Goal: Task Accomplishment & Management: Manage account settings

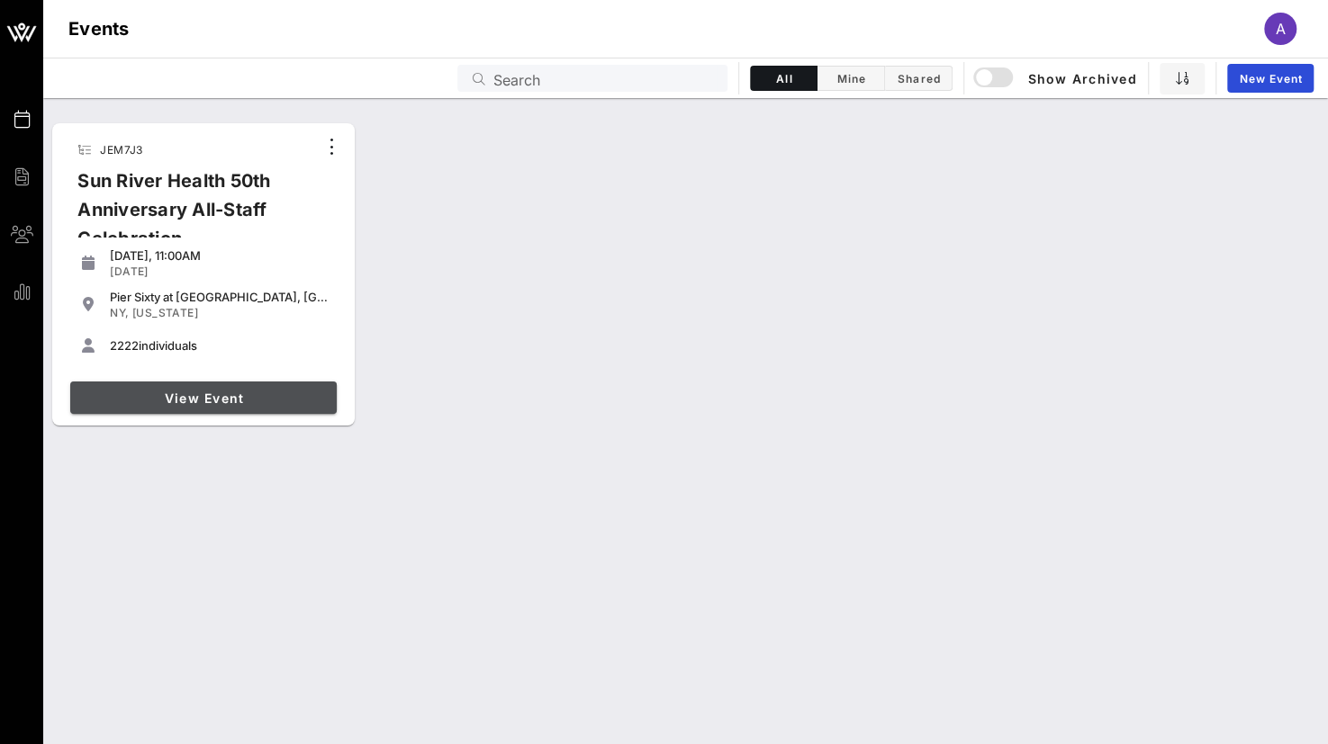
click at [212, 401] on span "View Event" at bounding box center [203, 398] width 252 height 15
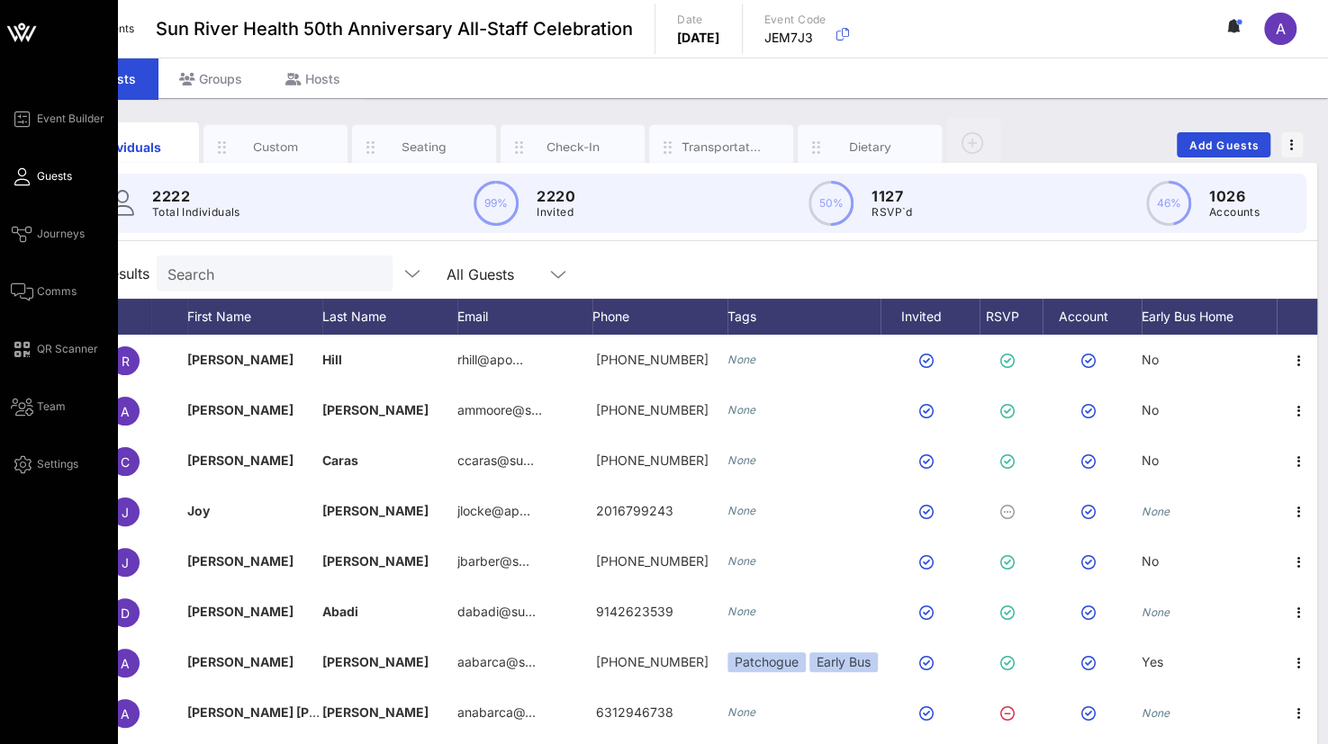
click at [50, 179] on span "Guests" at bounding box center [54, 176] width 35 height 16
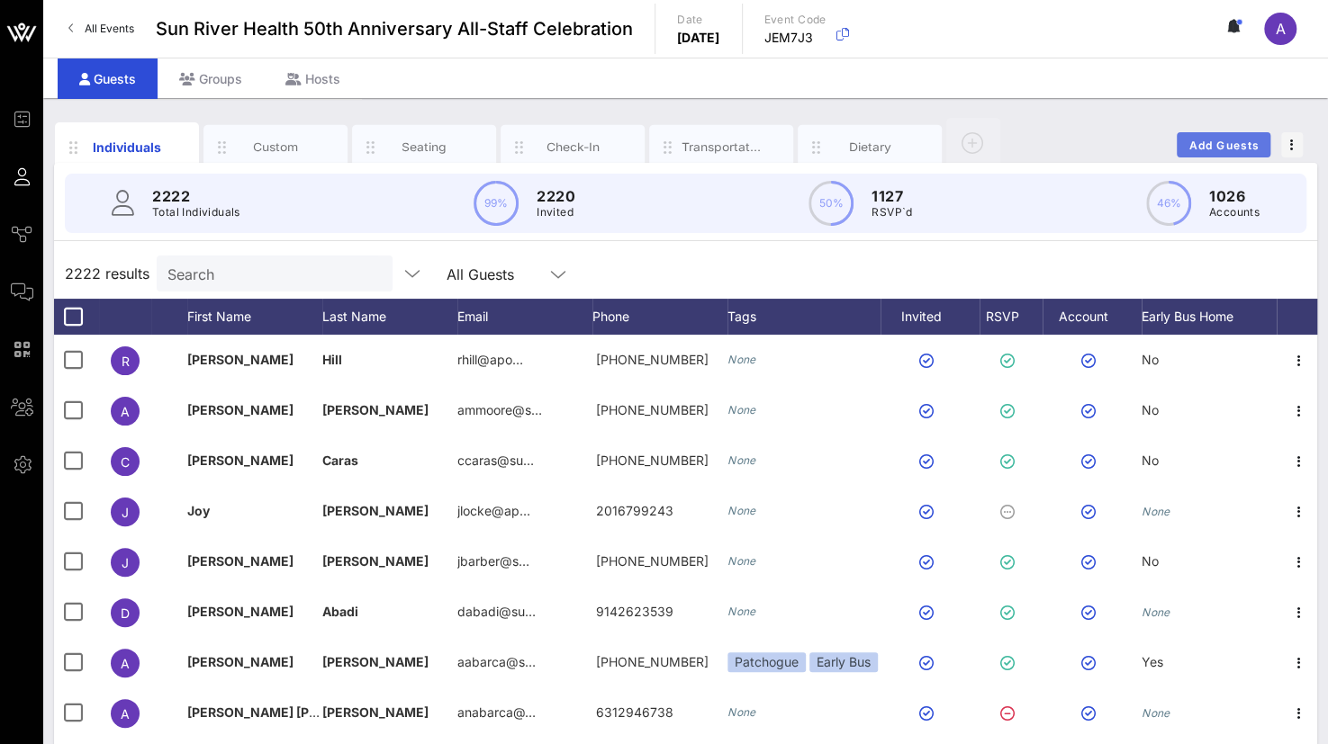
click at [1227, 141] on span "Add Guests" at bounding box center [1223, 146] width 71 height 14
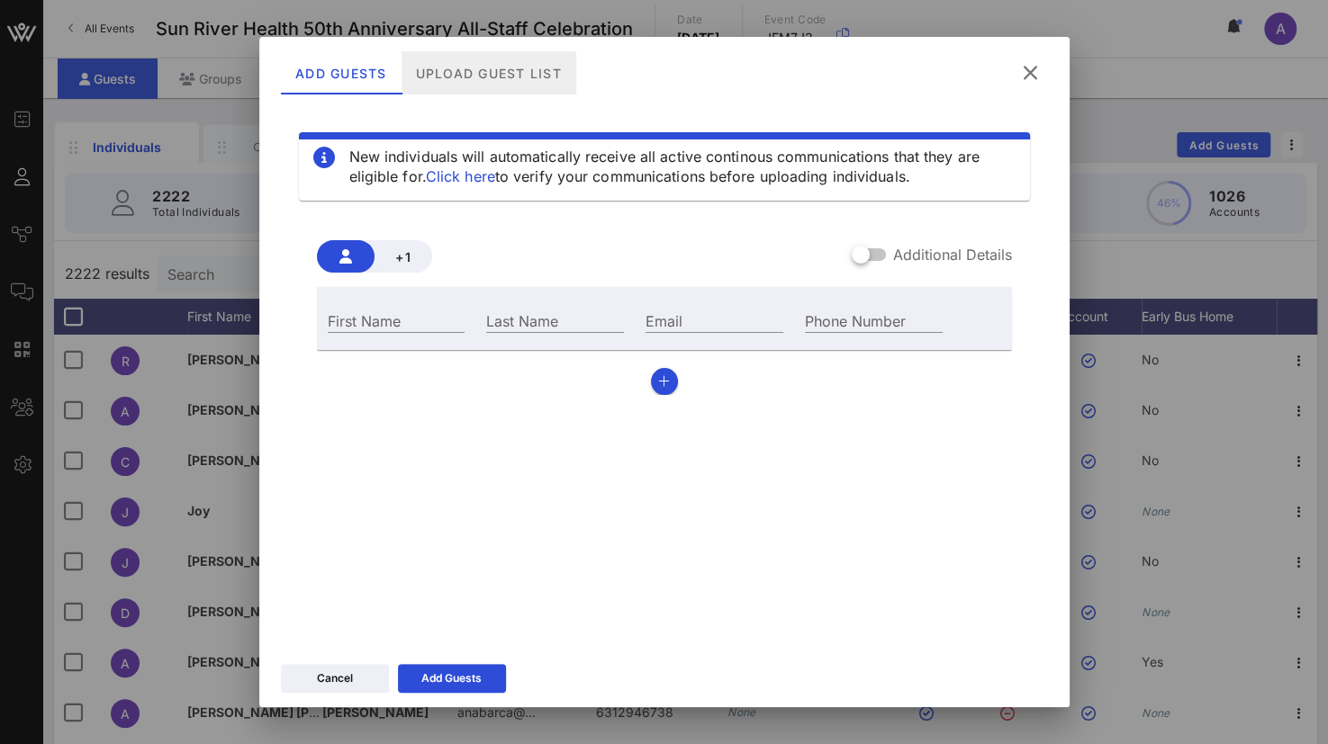
click at [493, 72] on div "Upload Guest List" at bounding box center [488, 72] width 175 height 43
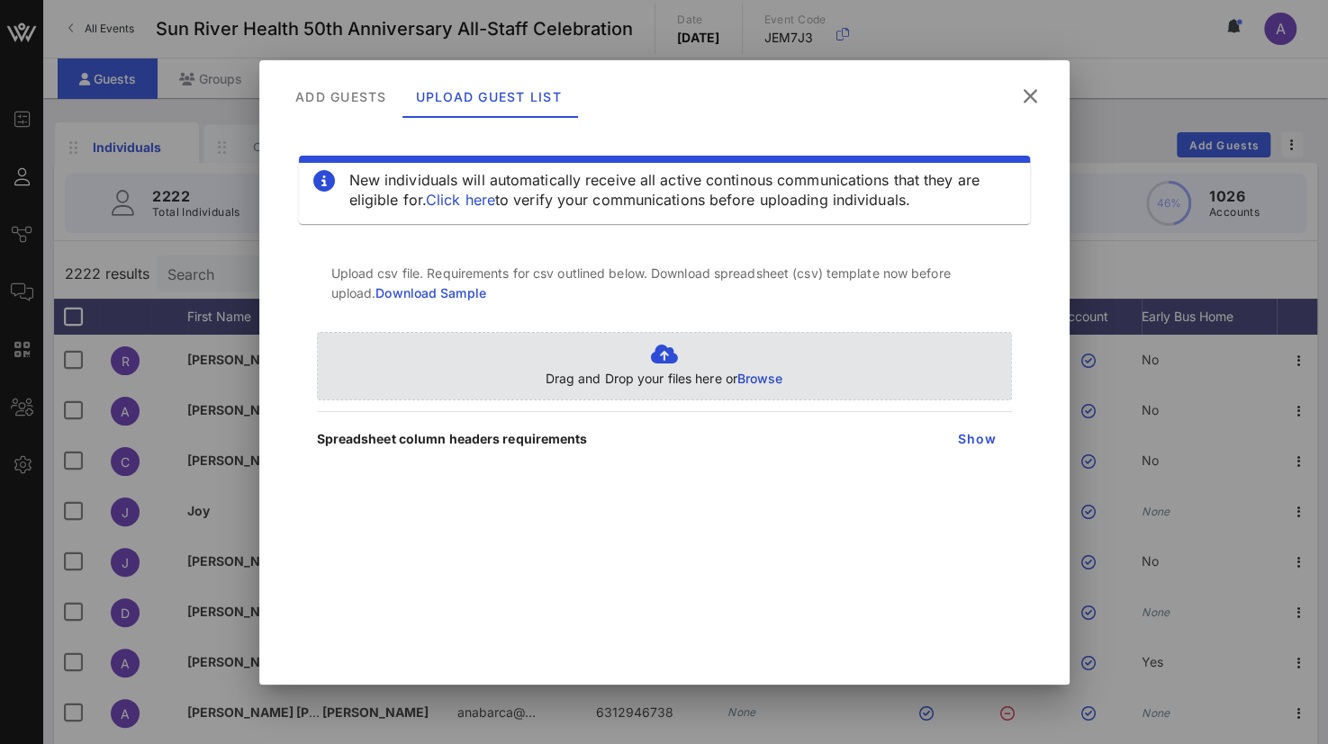
click at [754, 374] on span "Browse" at bounding box center [760, 378] width 46 height 15
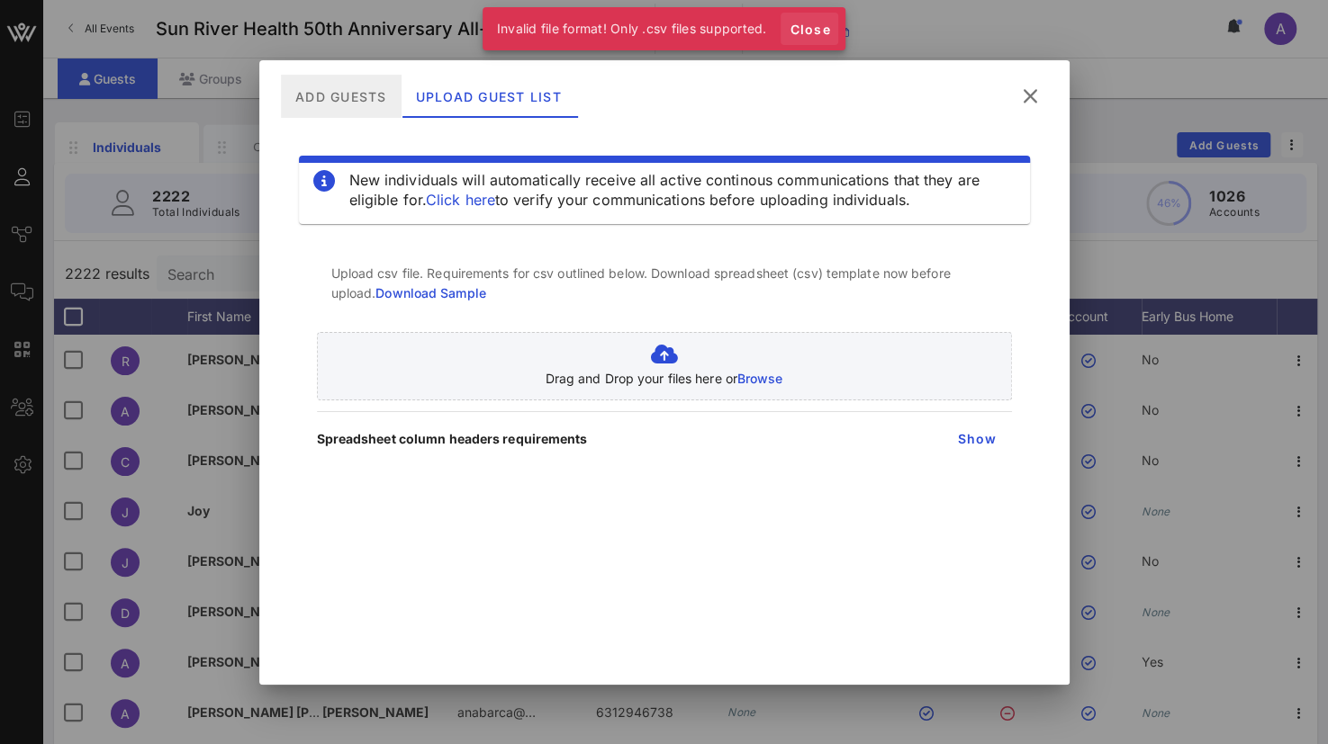
click at [810, 32] on span "Close" at bounding box center [809, 29] width 43 height 15
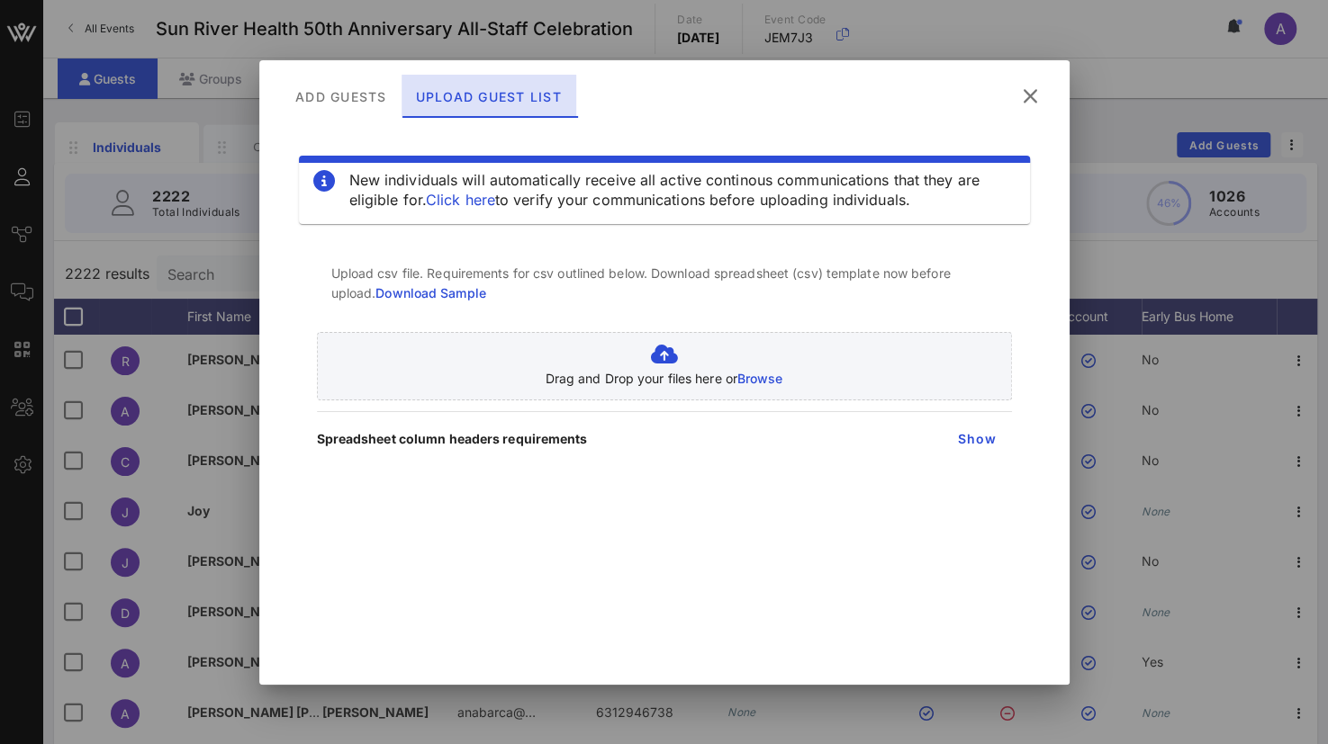
click at [475, 82] on div "Upload Guest List" at bounding box center [488, 96] width 175 height 43
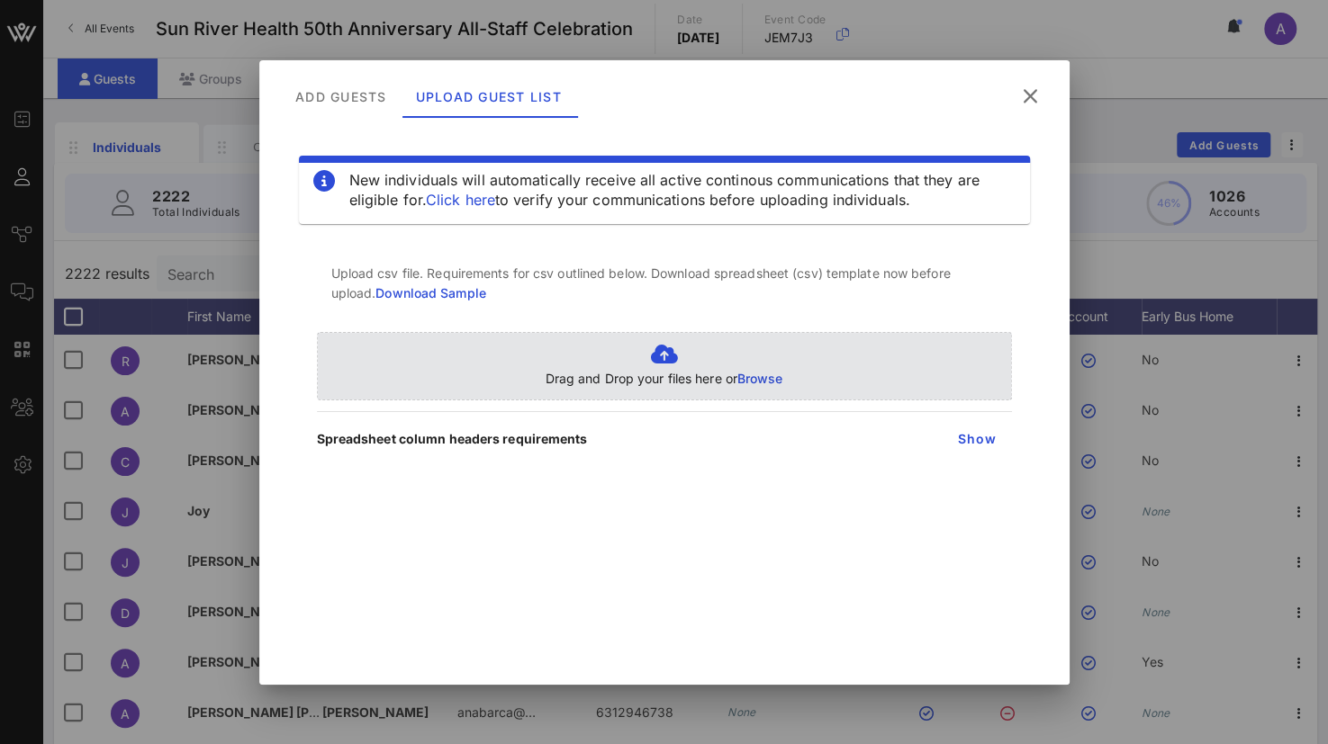
click at [769, 374] on span "Browse" at bounding box center [760, 378] width 46 height 15
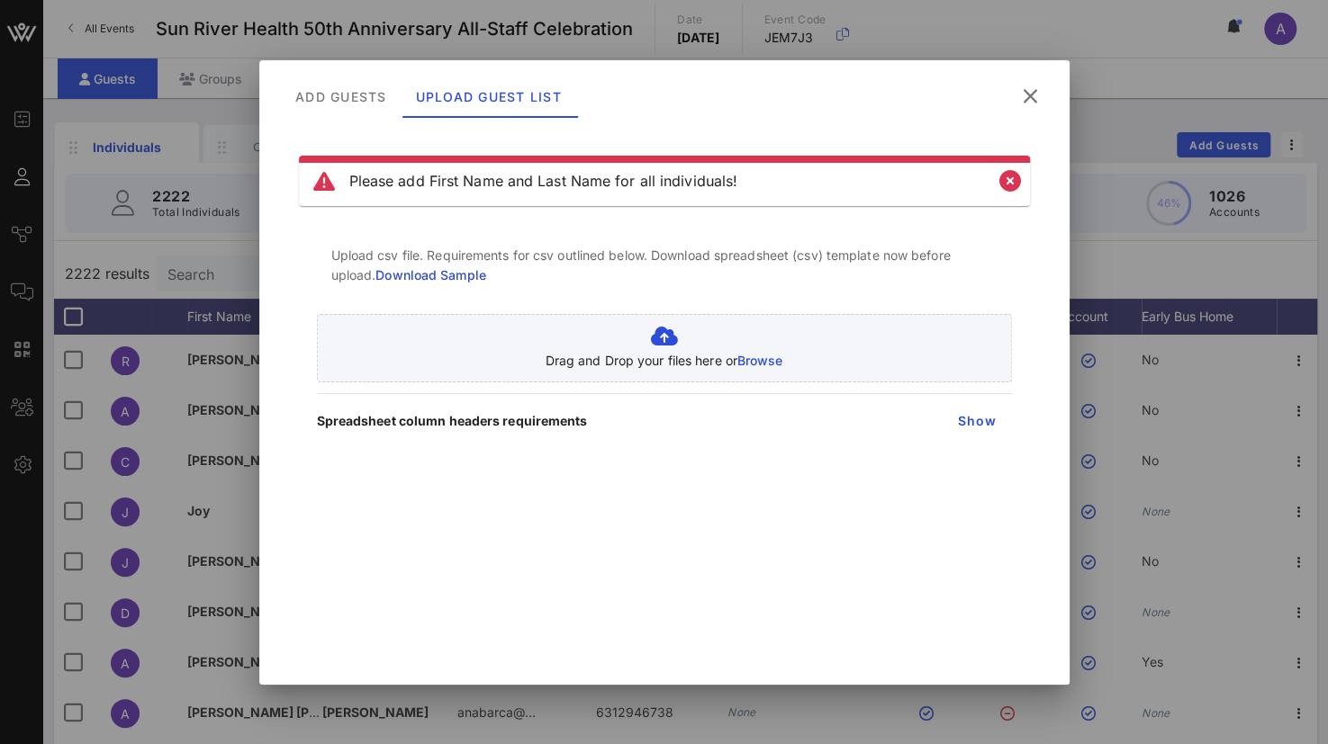
click at [1038, 96] on icon at bounding box center [1029, 96] width 26 height 24
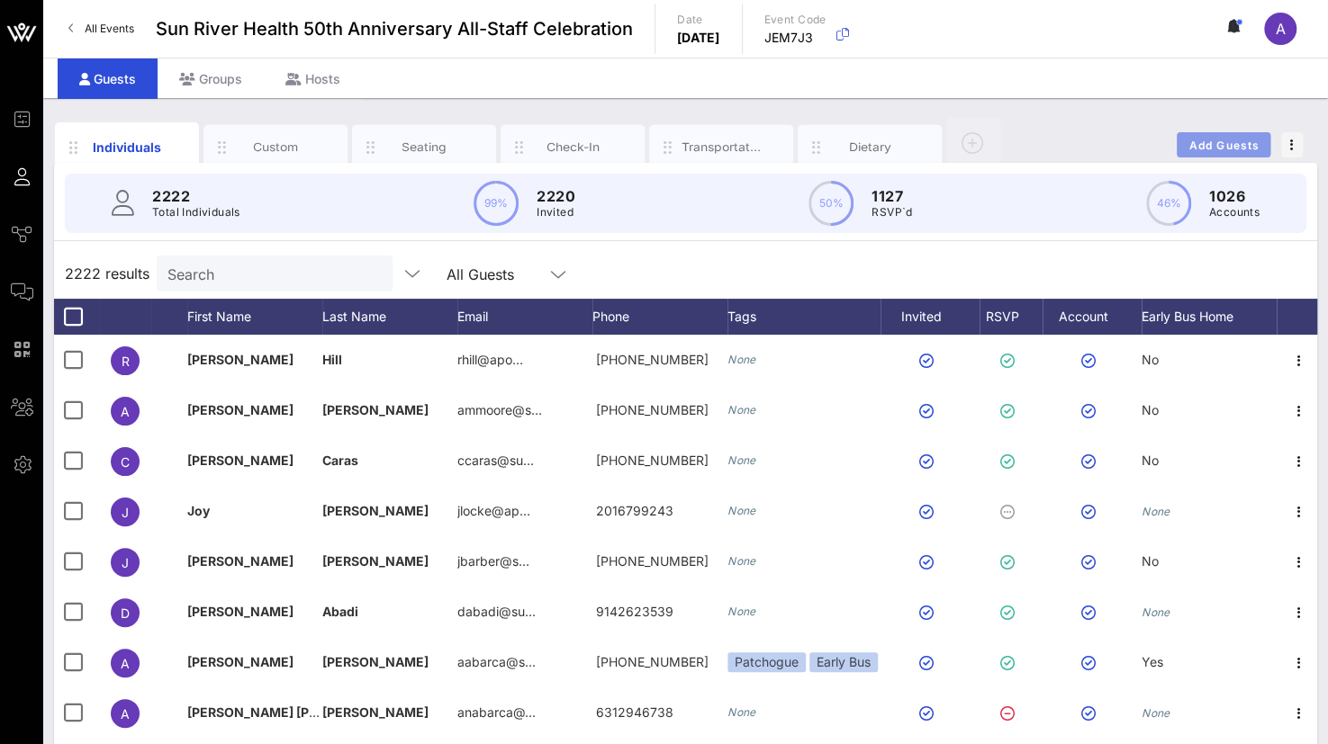
click at [1215, 145] on span "Add Guests" at bounding box center [1223, 146] width 71 height 14
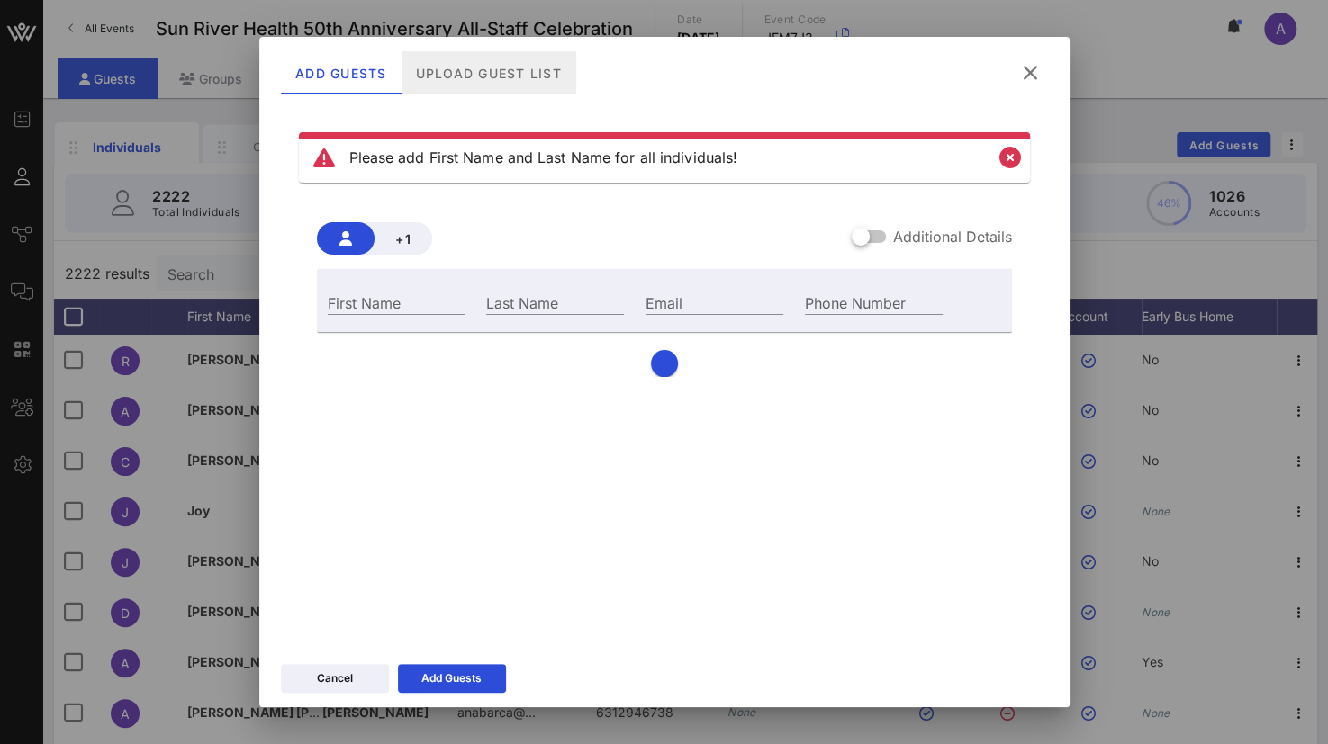
click at [504, 63] on div "Upload Guest List" at bounding box center [488, 72] width 175 height 43
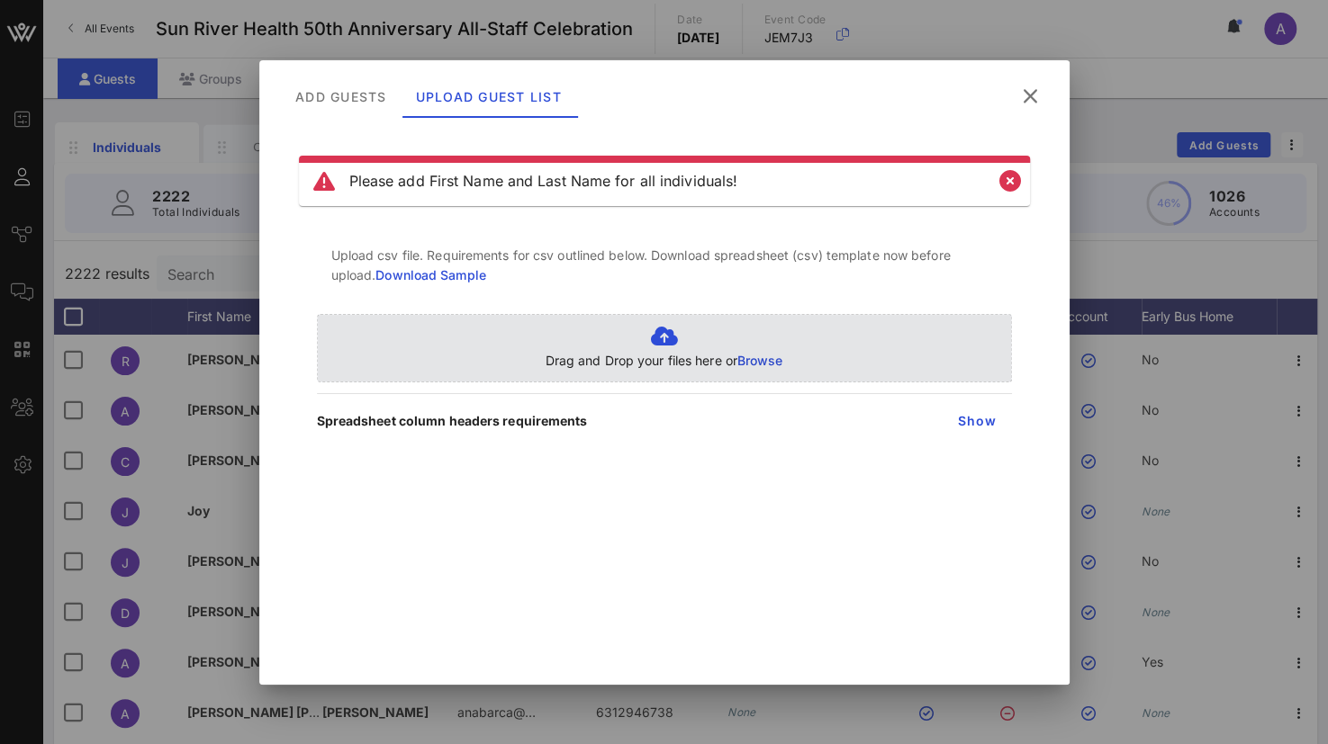
click at [771, 363] on span "Browse" at bounding box center [760, 360] width 46 height 15
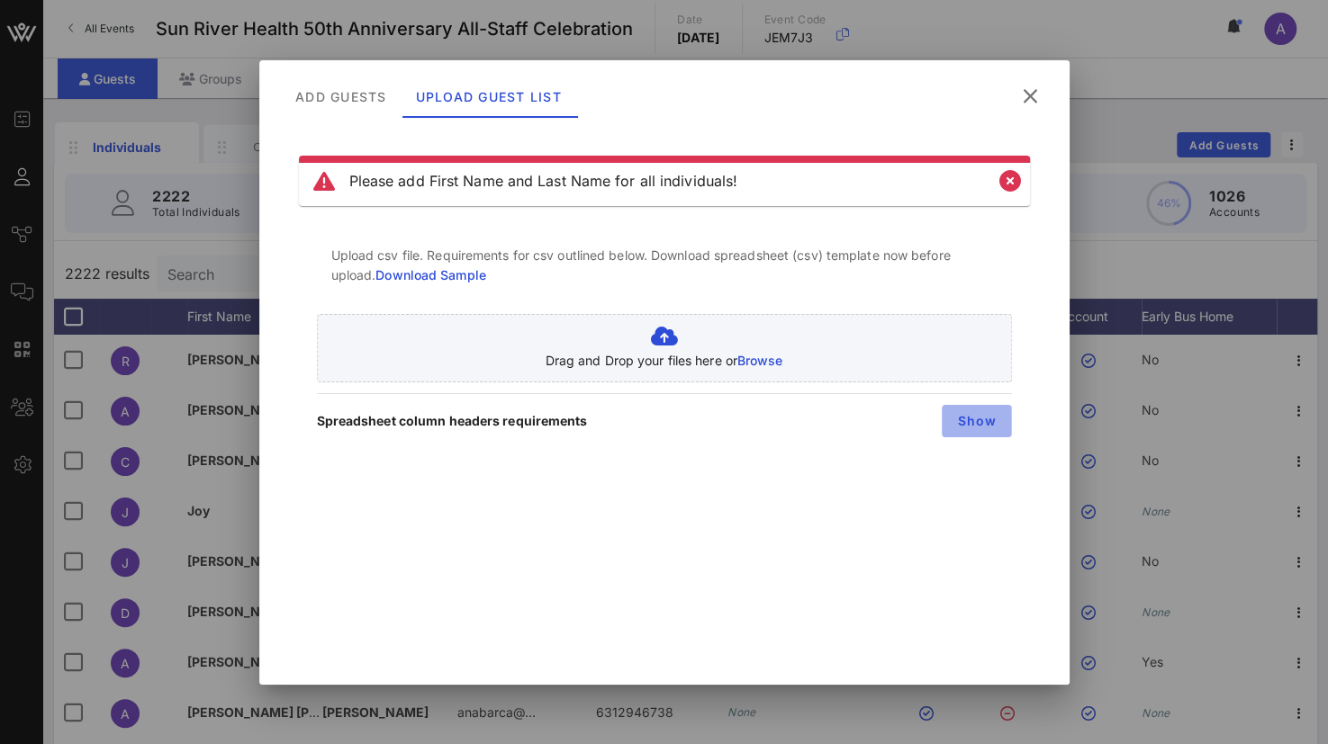
click at [981, 418] on span "Show" at bounding box center [976, 420] width 41 height 15
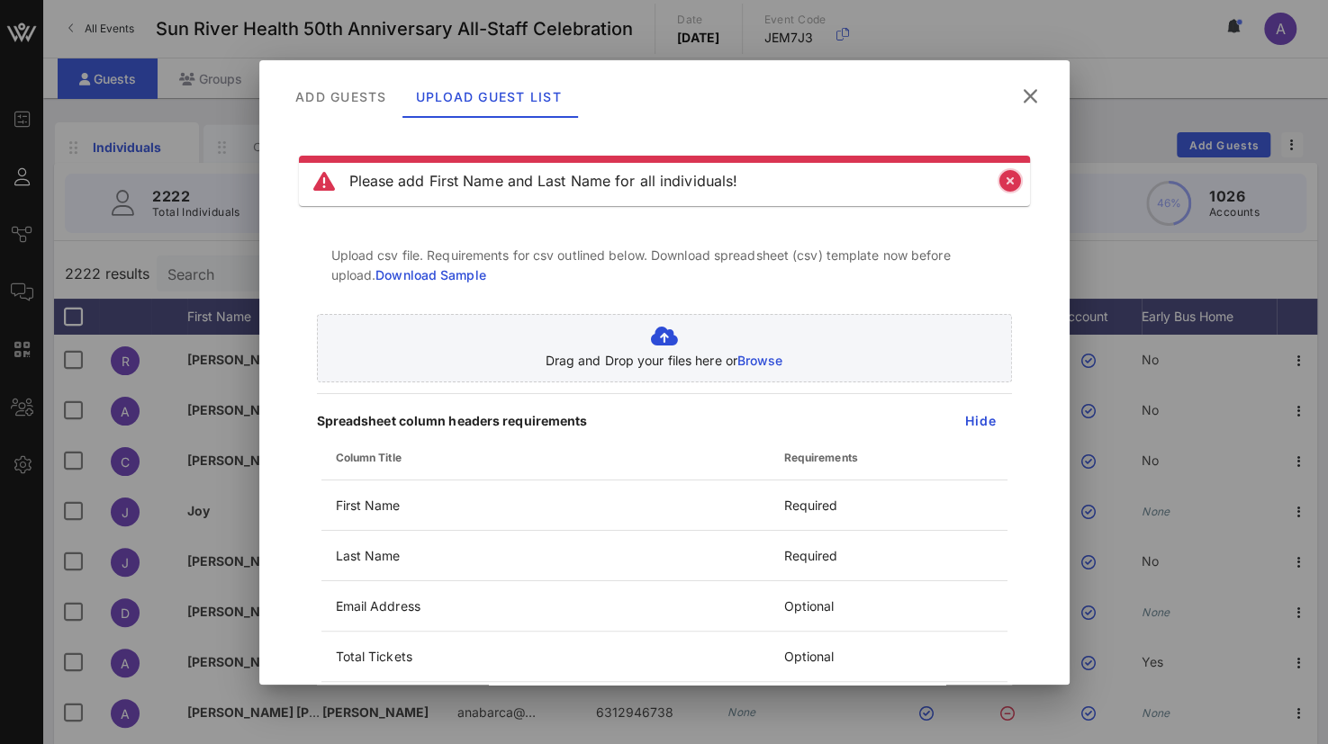
click at [1005, 176] on icon "Close" at bounding box center [1010, 181] width 22 height 22
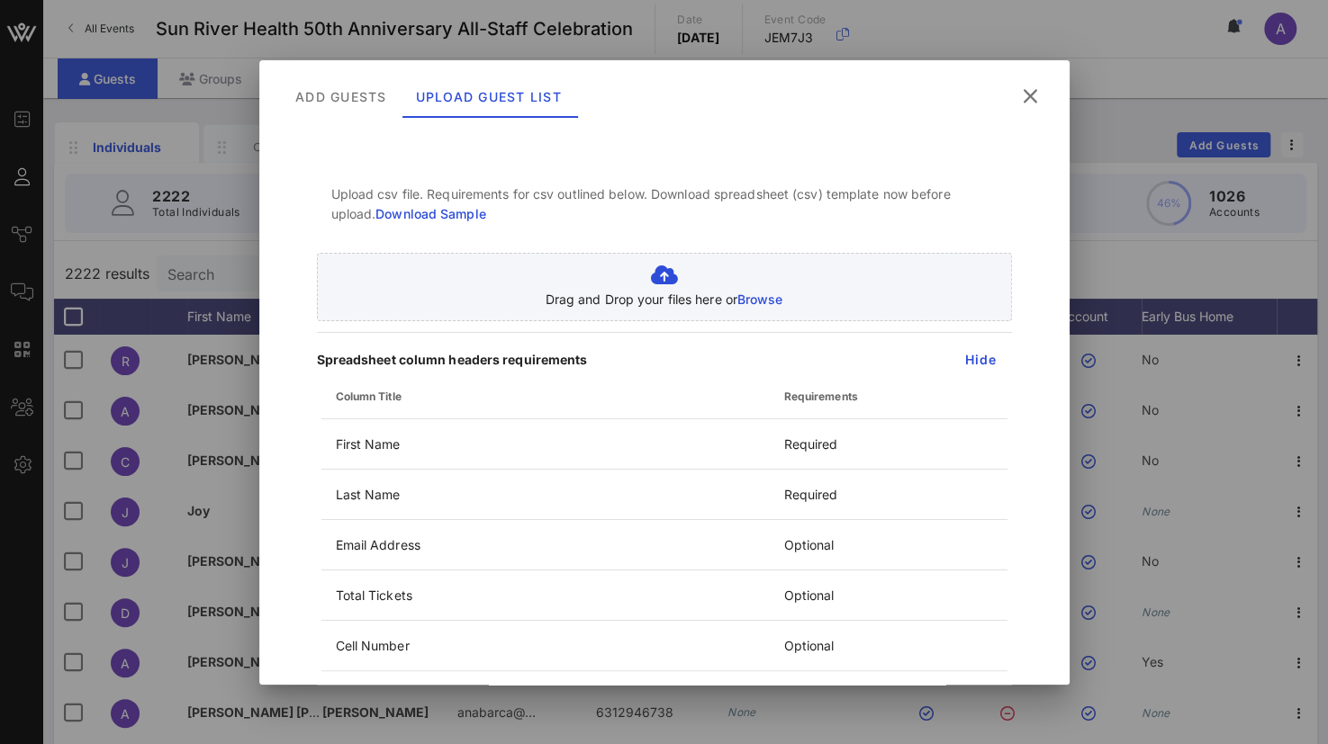
click at [1033, 91] on icon at bounding box center [1029, 96] width 25 height 23
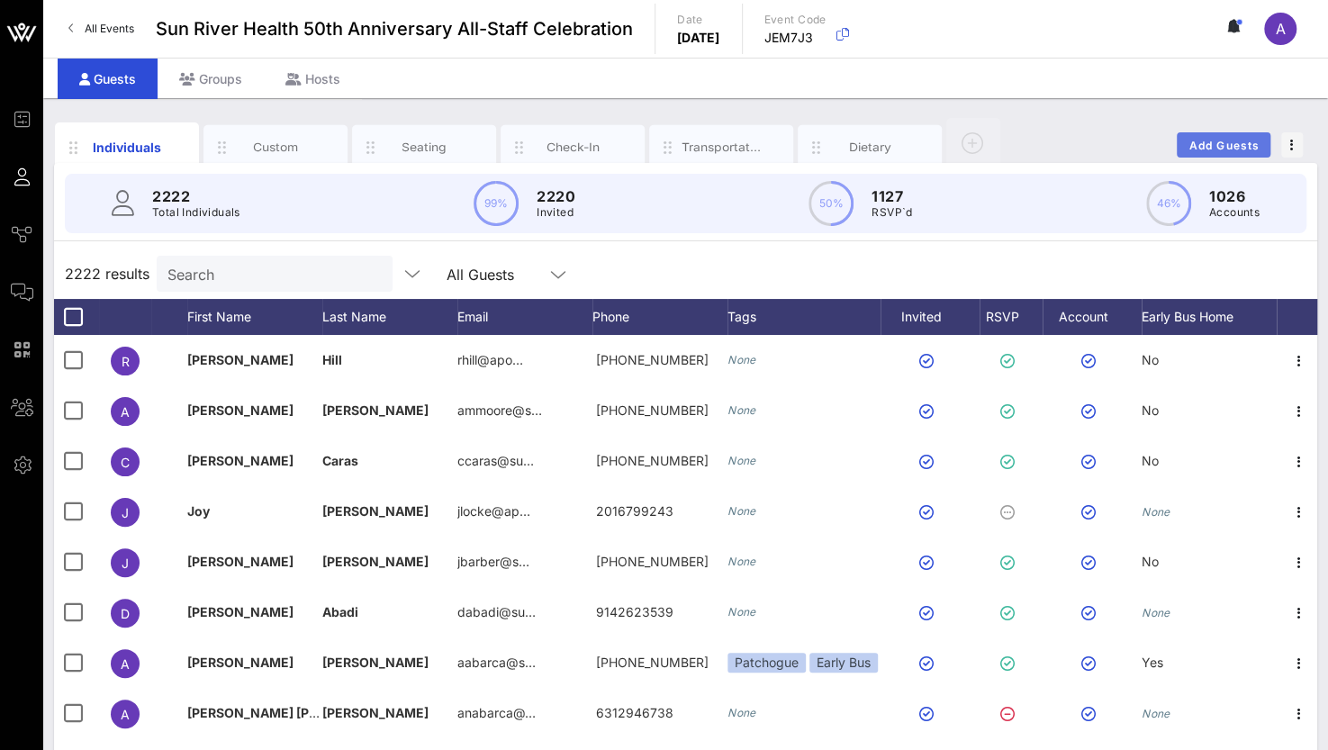
click at [1207, 132] on button "Add Guests" at bounding box center [1224, 144] width 94 height 25
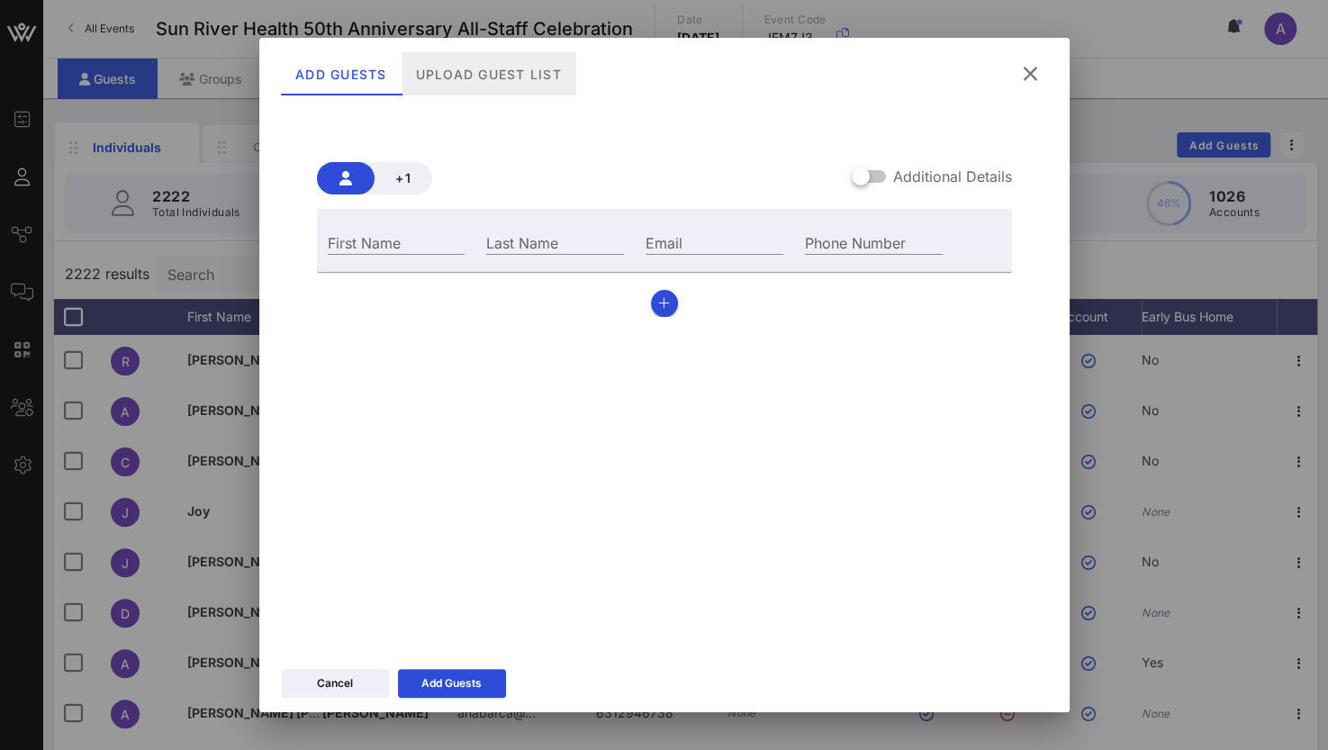
click at [486, 65] on div "Upload Guest List" at bounding box center [488, 73] width 175 height 43
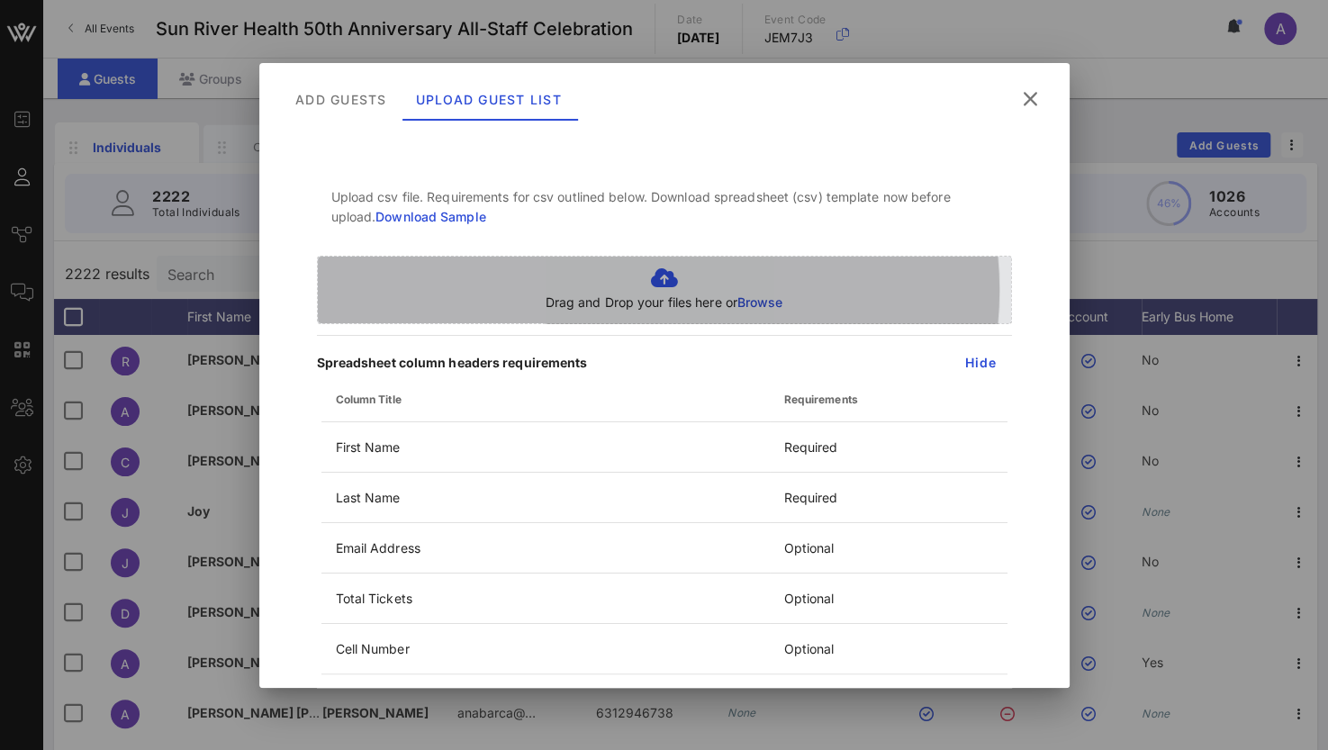
click at [748, 300] on span "Browse" at bounding box center [760, 301] width 46 height 15
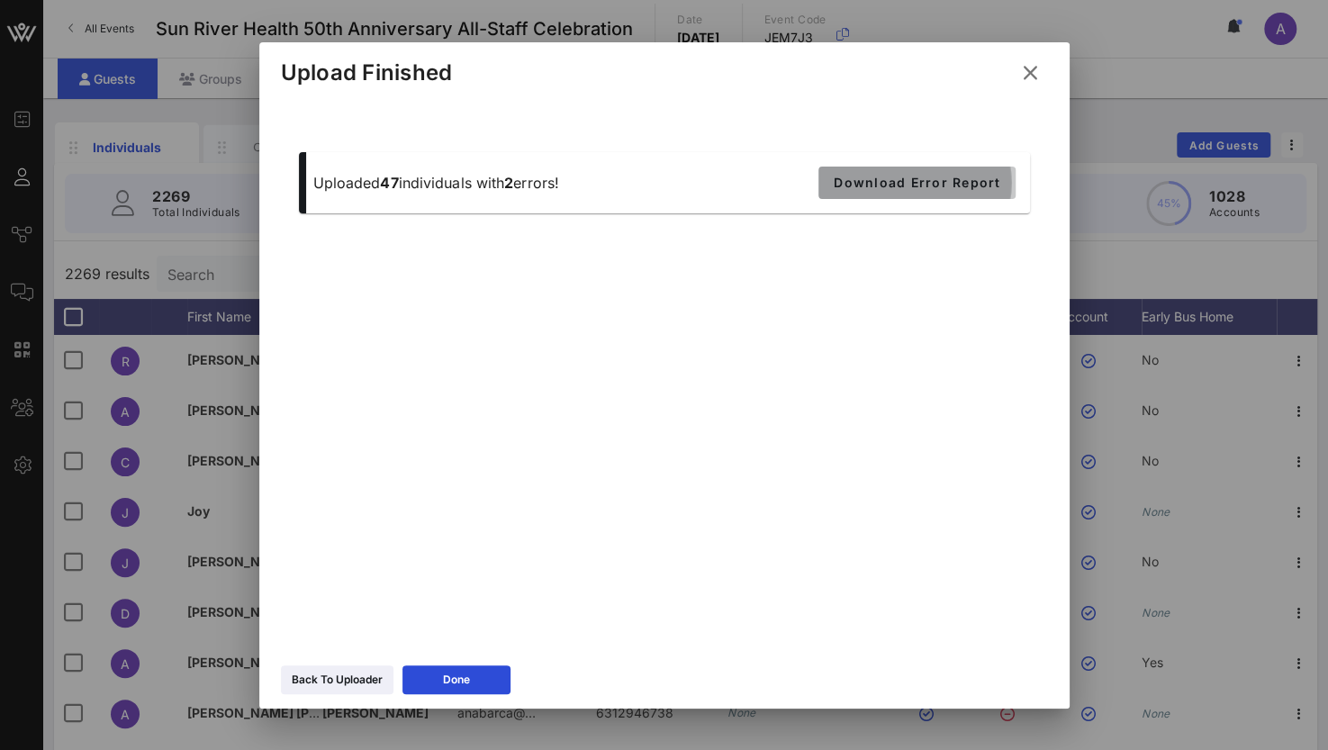
click at [951, 174] on button "Download Error Report" at bounding box center [916, 183] width 196 height 32
click at [438, 672] on button "Done" at bounding box center [456, 679] width 108 height 29
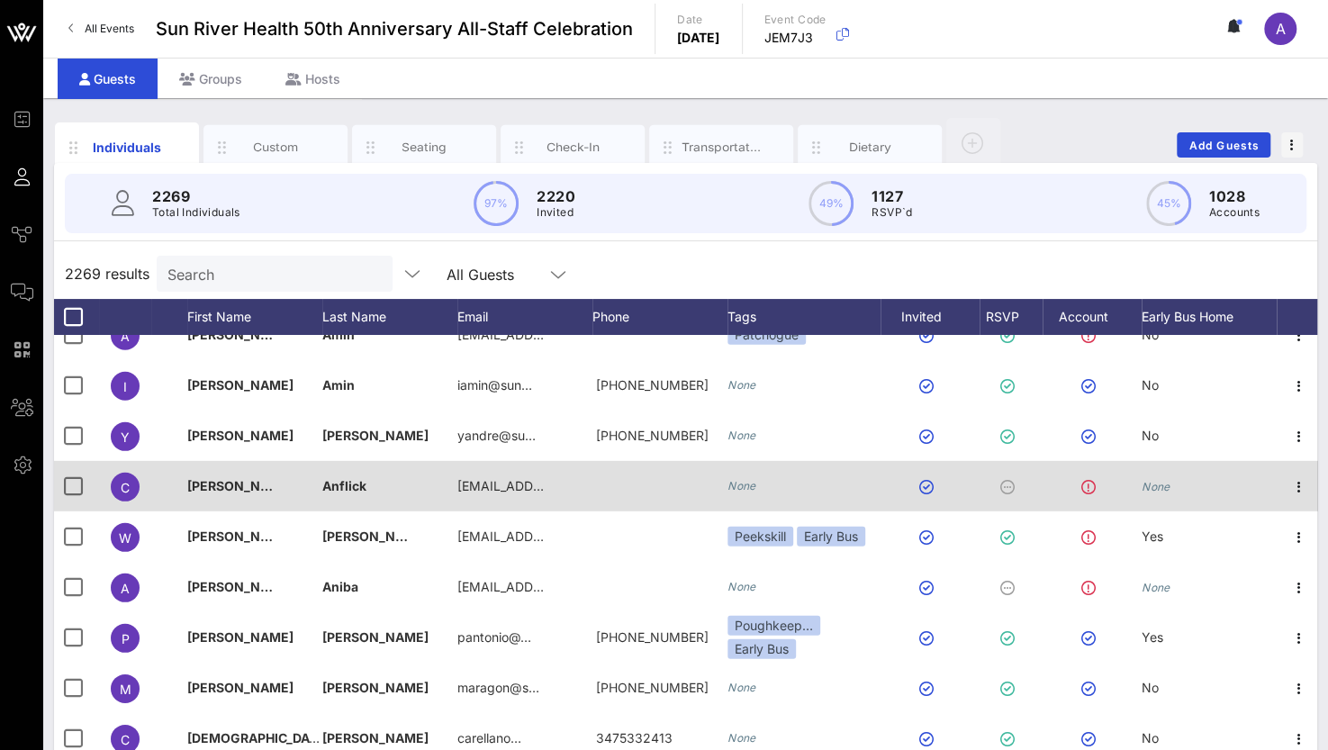
scroll to position [3781, 0]
